Goal: Task Accomplishment & Management: Complete application form

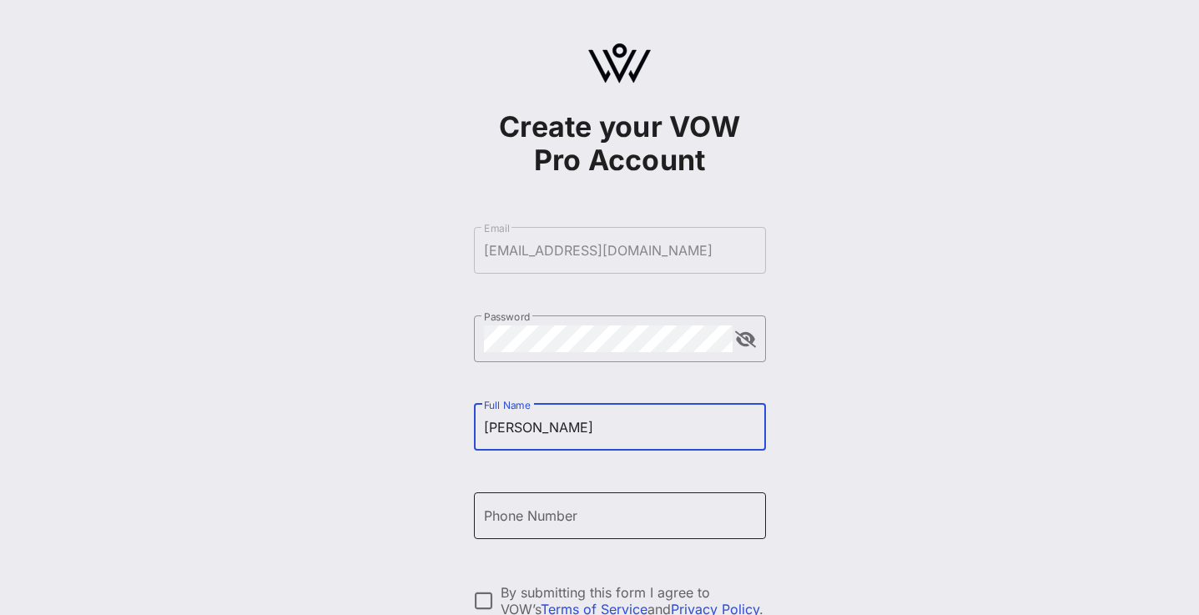
type input "[PERSON_NAME]"
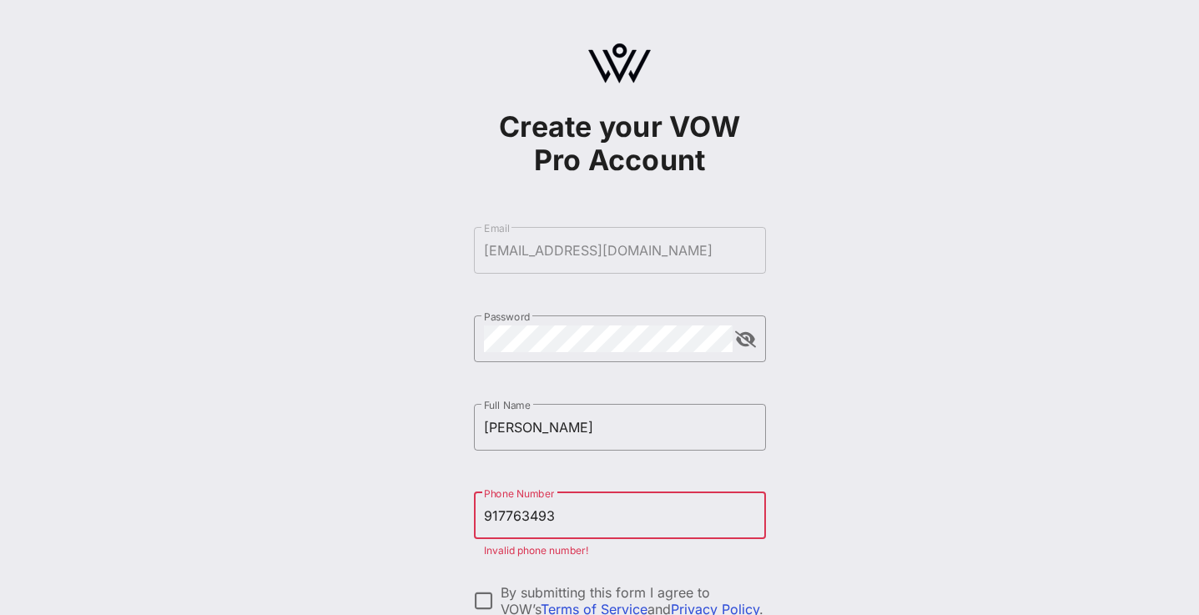
type input "[PHONE_NUMBER]"
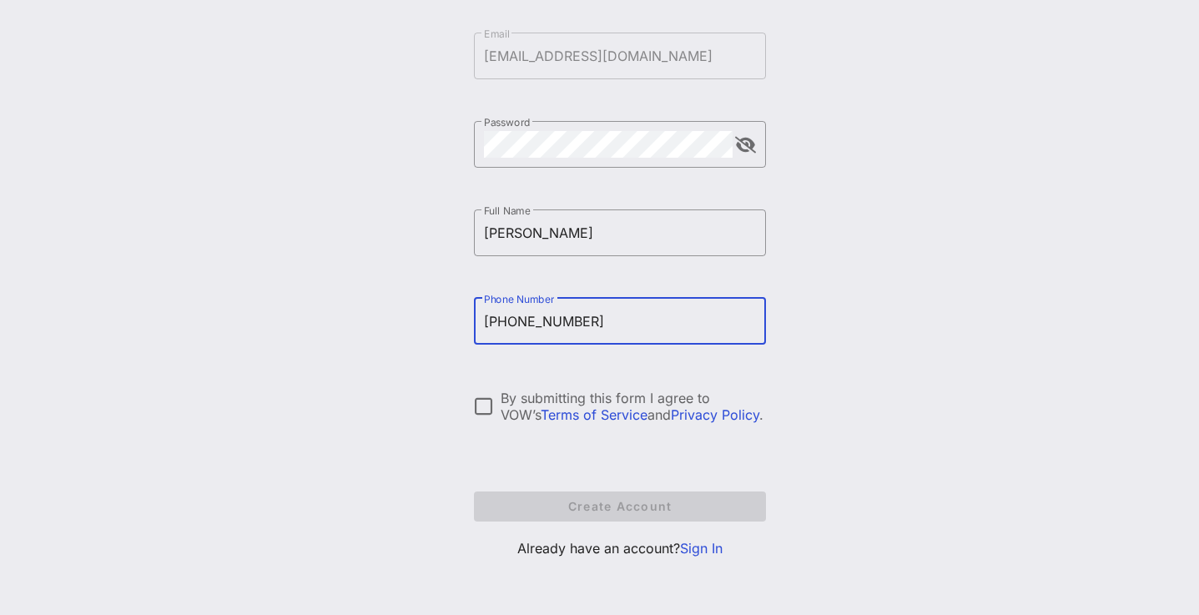
scroll to position [194, 0]
click at [479, 399] on div at bounding box center [484, 406] width 28 height 28
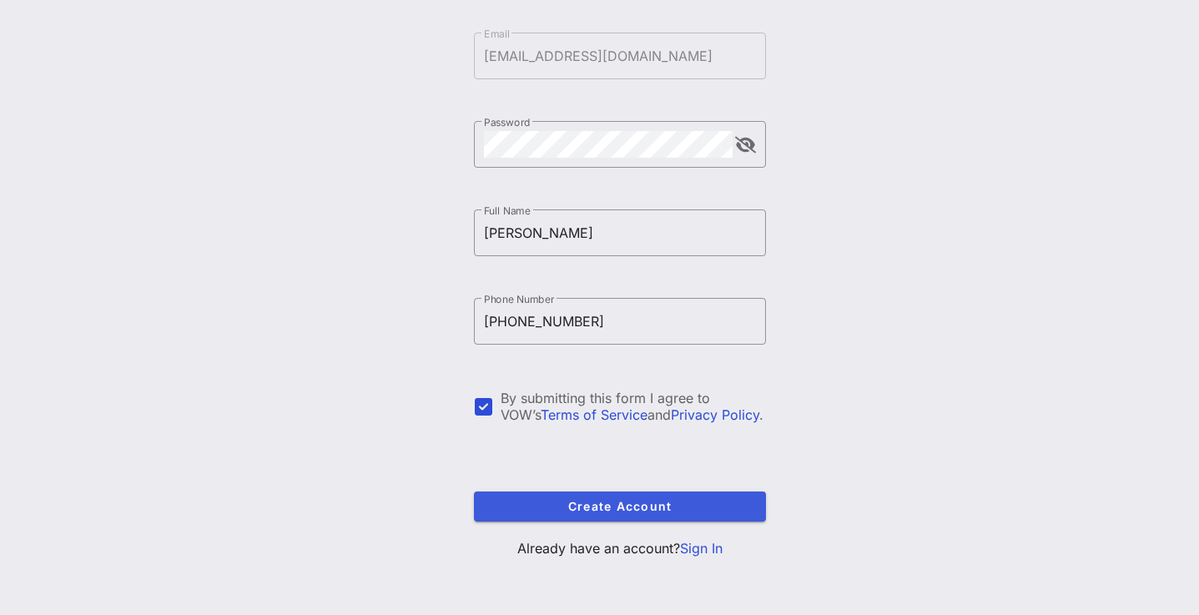
click at [587, 499] on span "Create Account" at bounding box center [619, 506] width 265 height 14
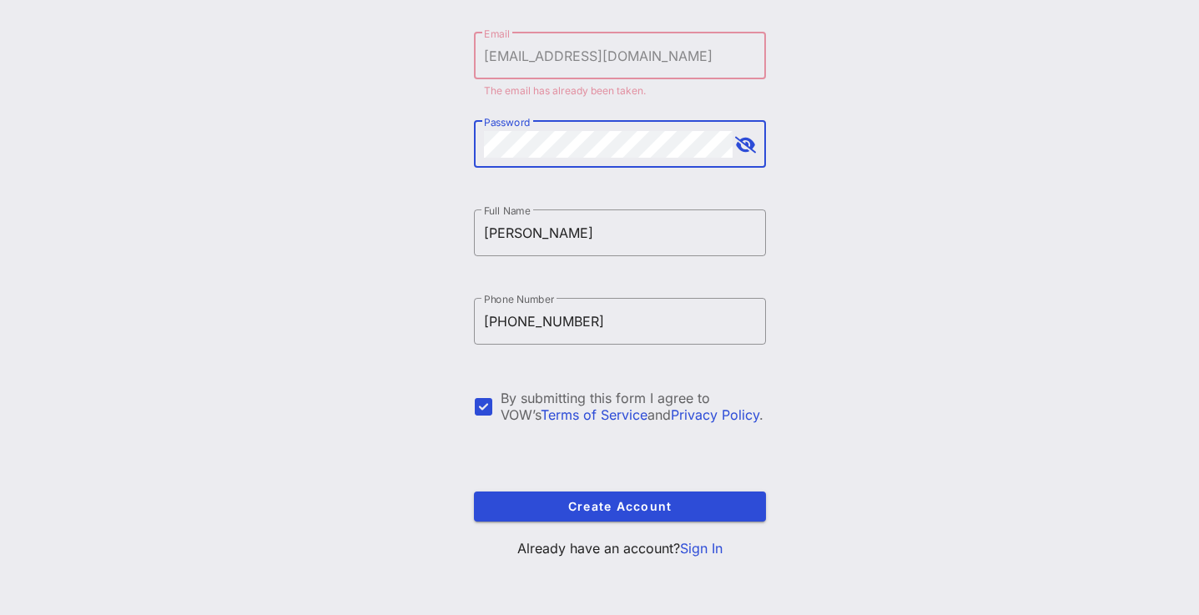
click at [452, 145] on div "Create your VOW Pro Account ​ Email [EMAIL_ADDRESS][DOMAIN_NAME] The email has …" at bounding box center [619, 210] width 1159 height 809
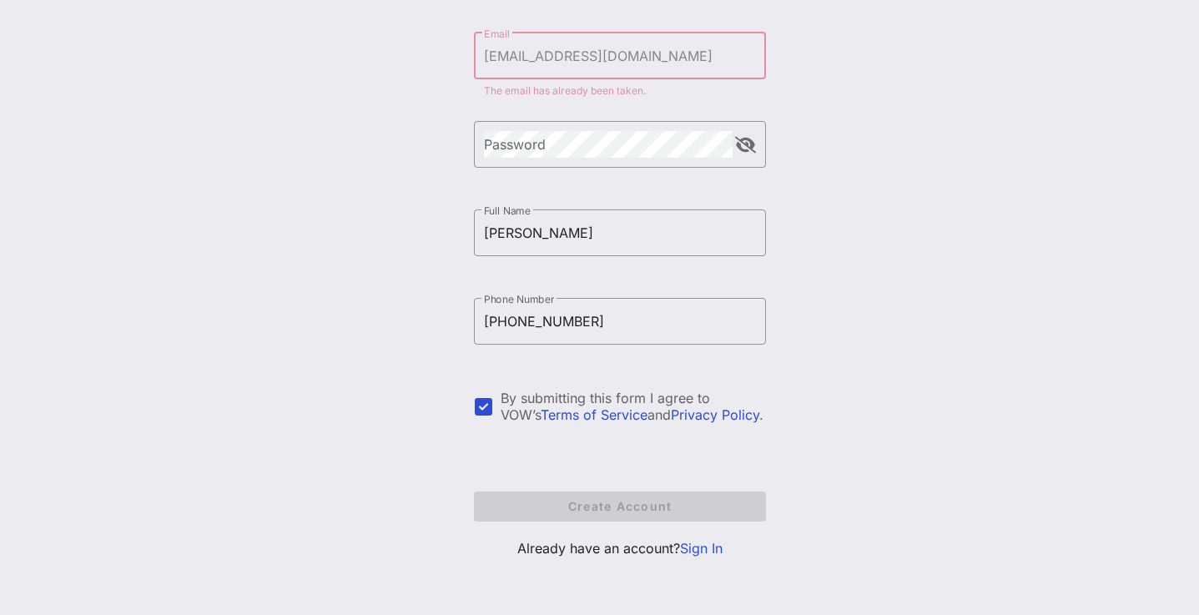
click at [706, 549] on link "Sign In" at bounding box center [701, 548] width 43 height 17
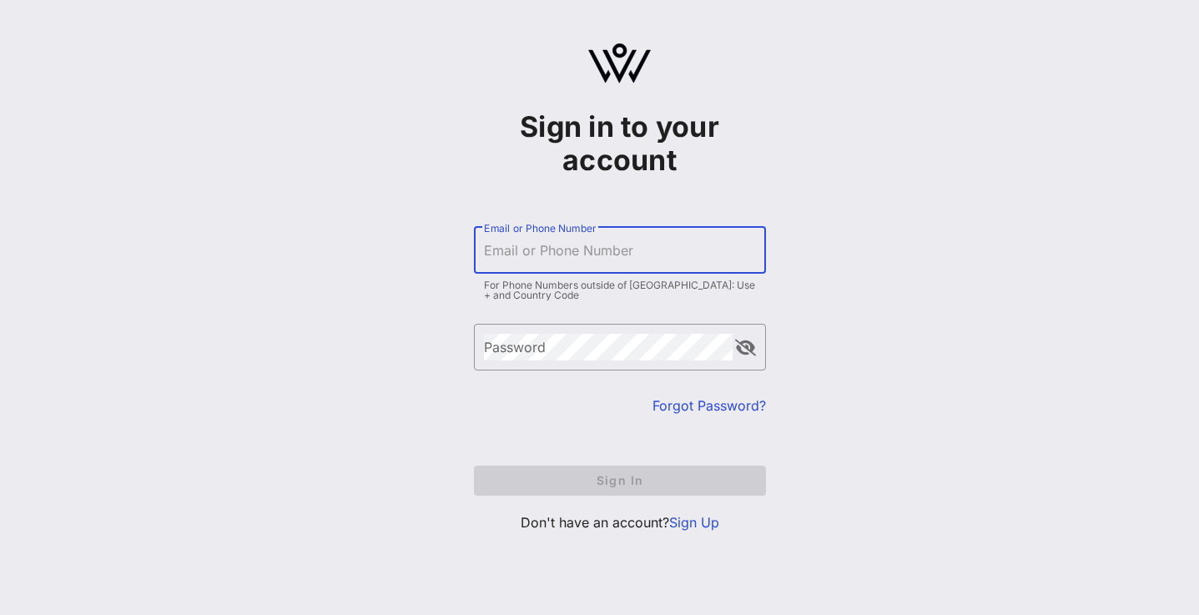
type input "[EMAIL_ADDRESS][DOMAIN_NAME]"
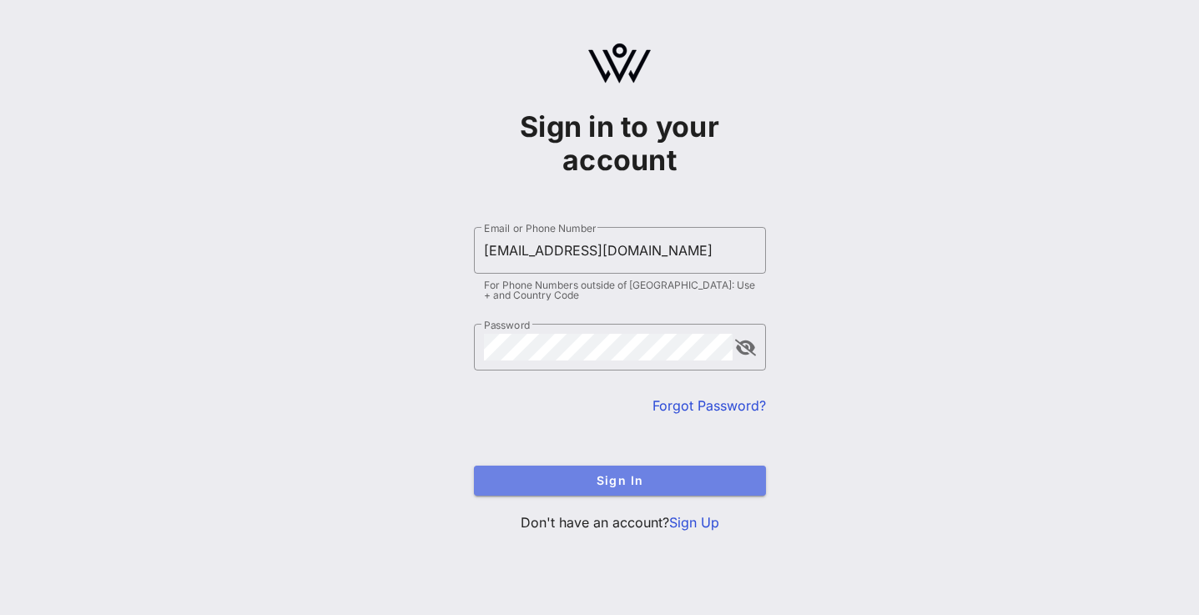
click at [632, 482] on span "Sign In" at bounding box center [619, 480] width 265 height 14
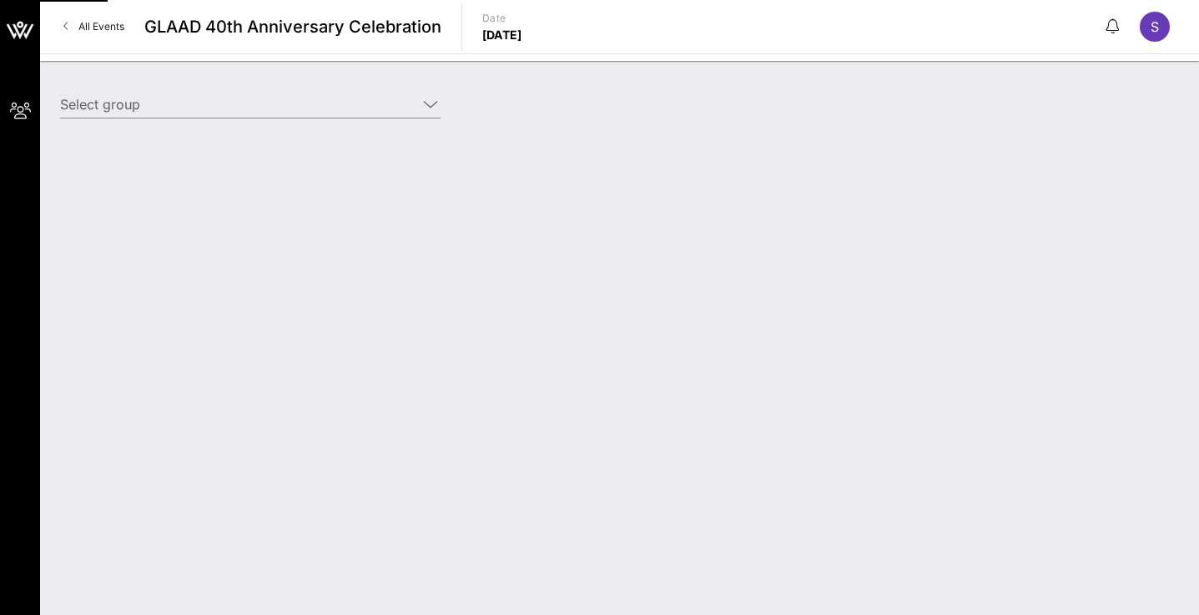
type input "[PERSON_NAME] ([PERSON_NAME]) [[PERSON_NAME], [EMAIL_ADDRESS][DOMAIN_NAME]]"
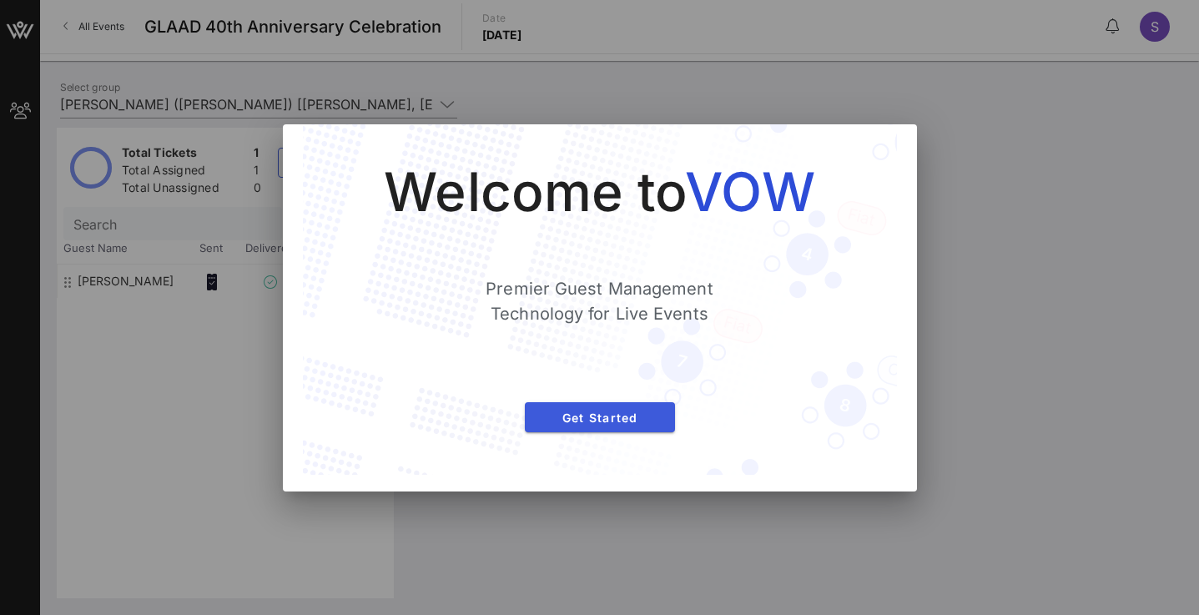
click at [649, 407] on button "Get Started" at bounding box center [600, 417] width 150 height 30
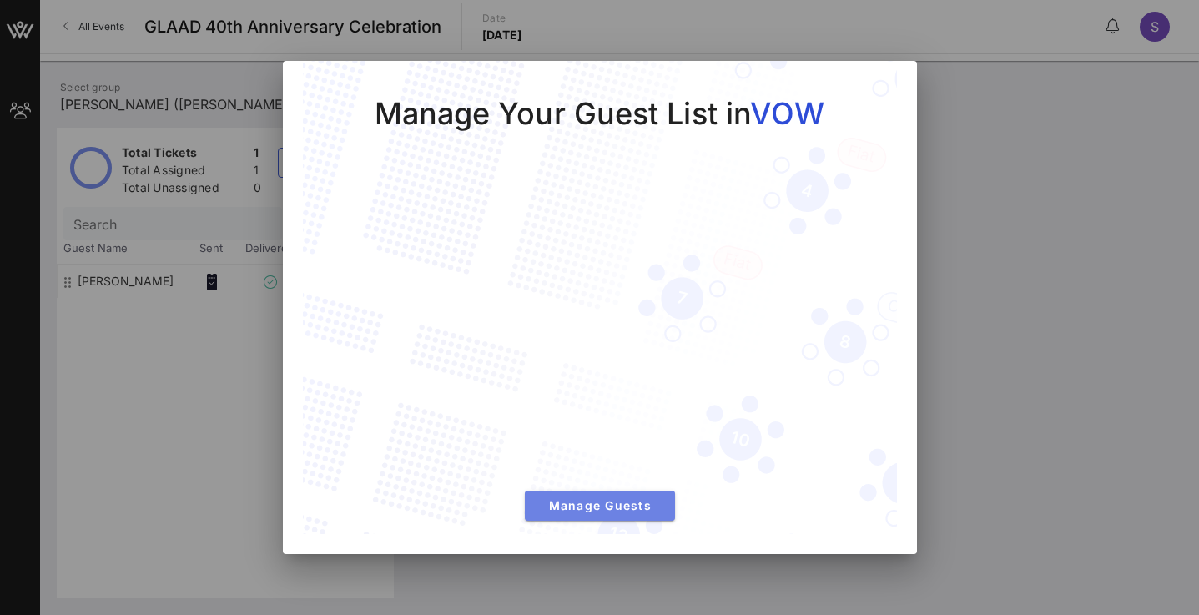
click at [617, 517] on button "Manage Guests" at bounding box center [600, 506] width 150 height 30
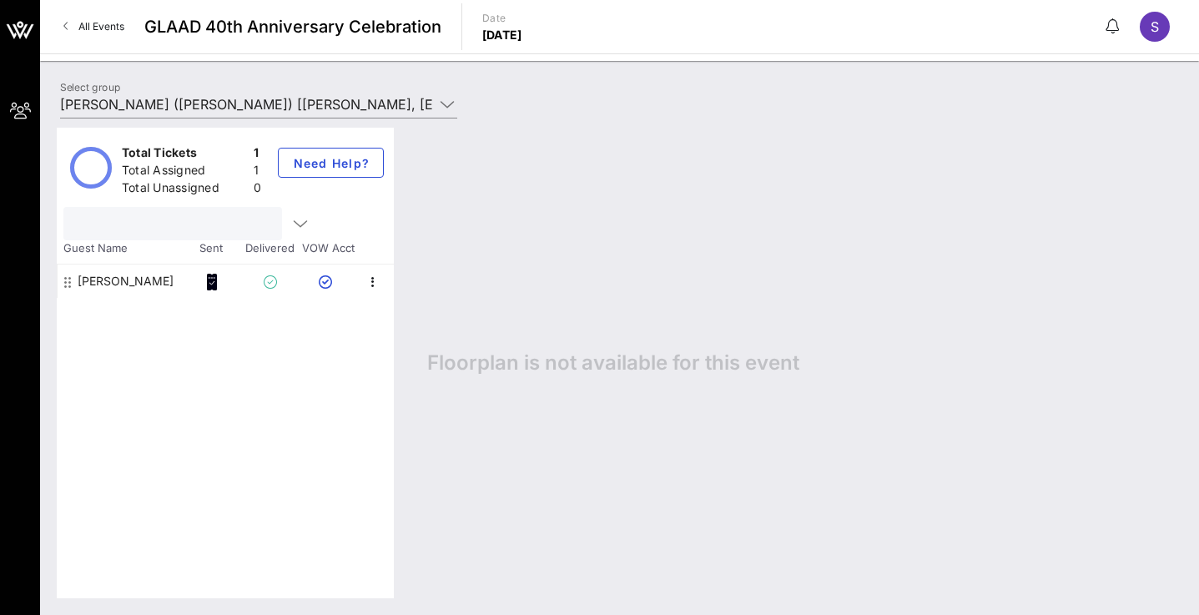
click at [204, 220] on input "text" at bounding box center [170, 224] width 195 height 22
click at [365, 97] on input "[PERSON_NAME] ([PERSON_NAME]) [[PERSON_NAME], [EMAIL_ADDRESS][DOMAIN_NAME]]" at bounding box center [247, 104] width 374 height 27
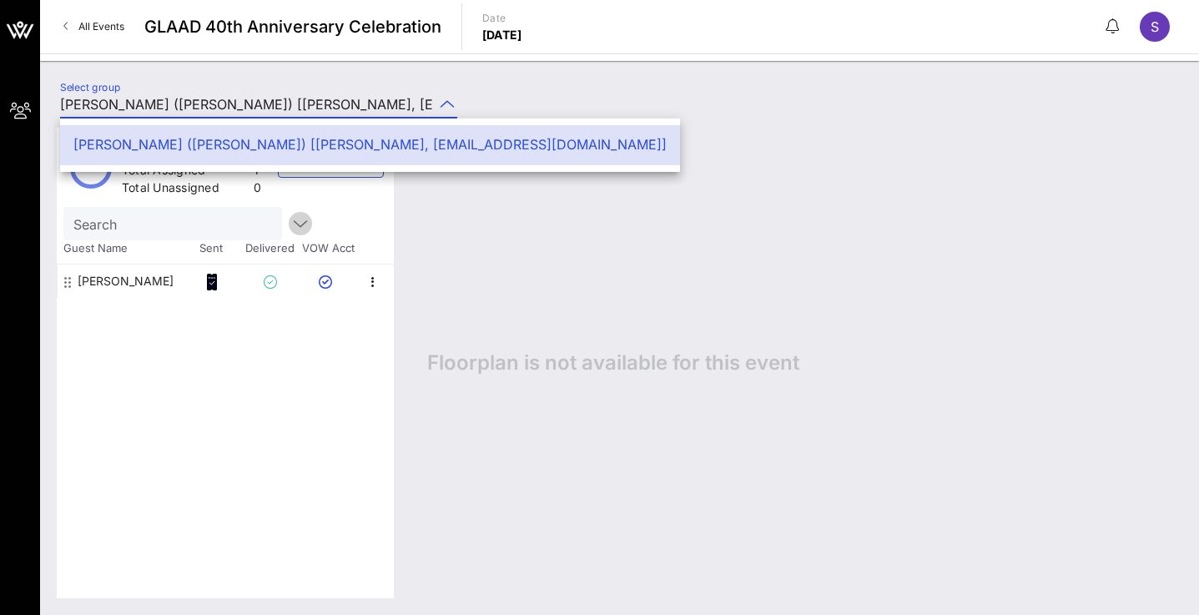
click at [306, 220] on icon "button" at bounding box center [300, 224] width 20 height 20
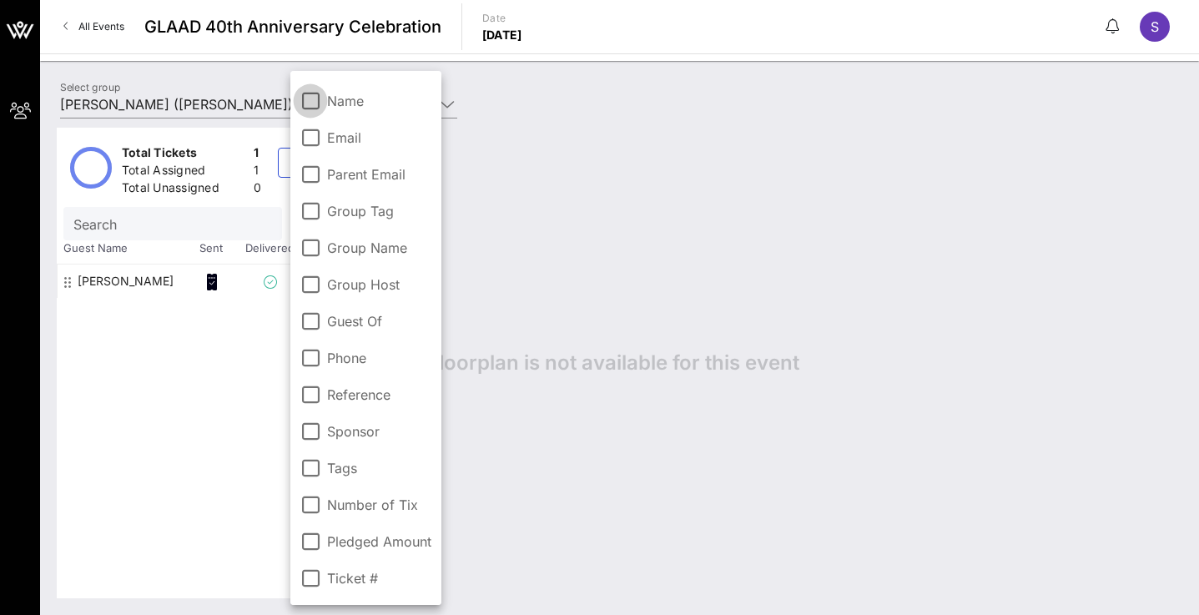
click at [325, 96] on div at bounding box center [310, 101] width 28 height 28
click at [182, 223] on input "Search" at bounding box center [170, 224] width 195 height 22
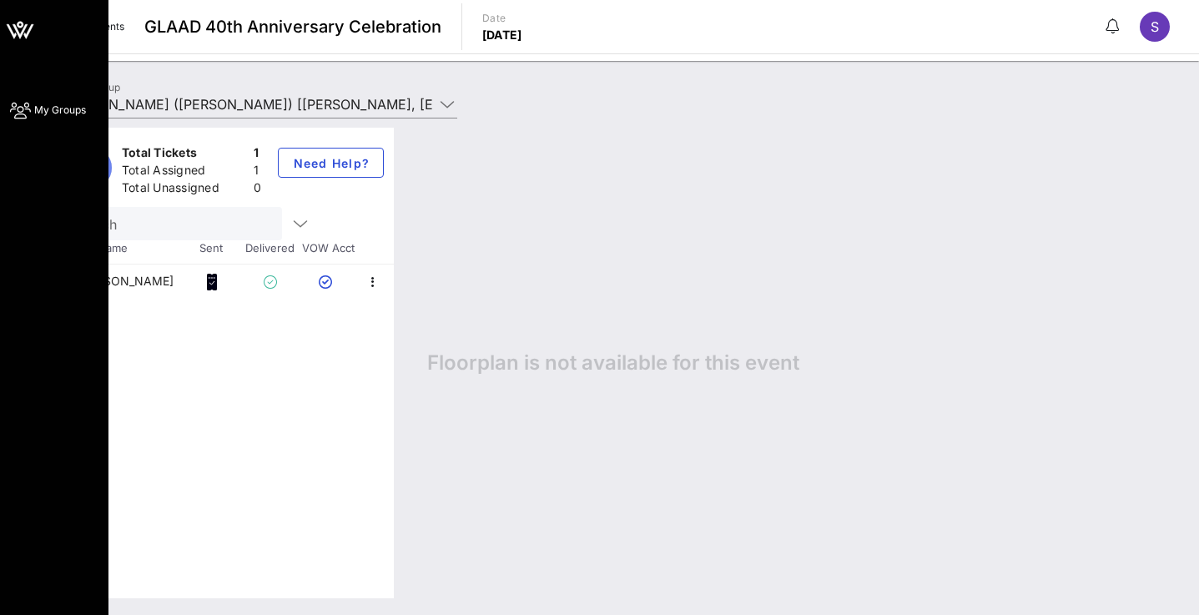
click at [57, 108] on span "My Groups" at bounding box center [60, 110] width 52 height 15
